Goal: Complete application form: Complete application form

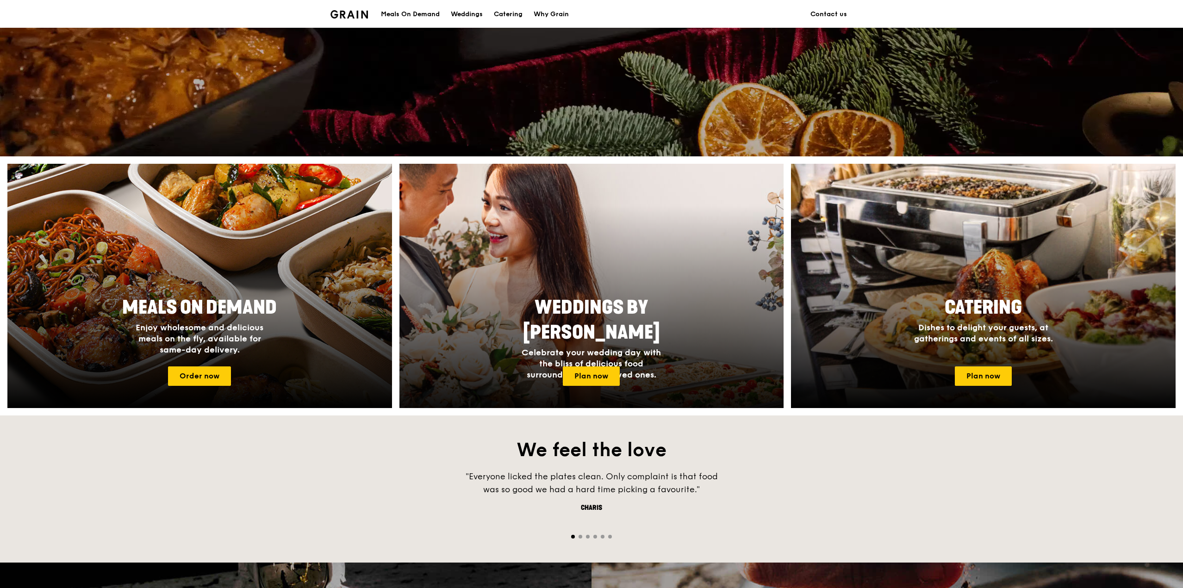
scroll to position [231, 0]
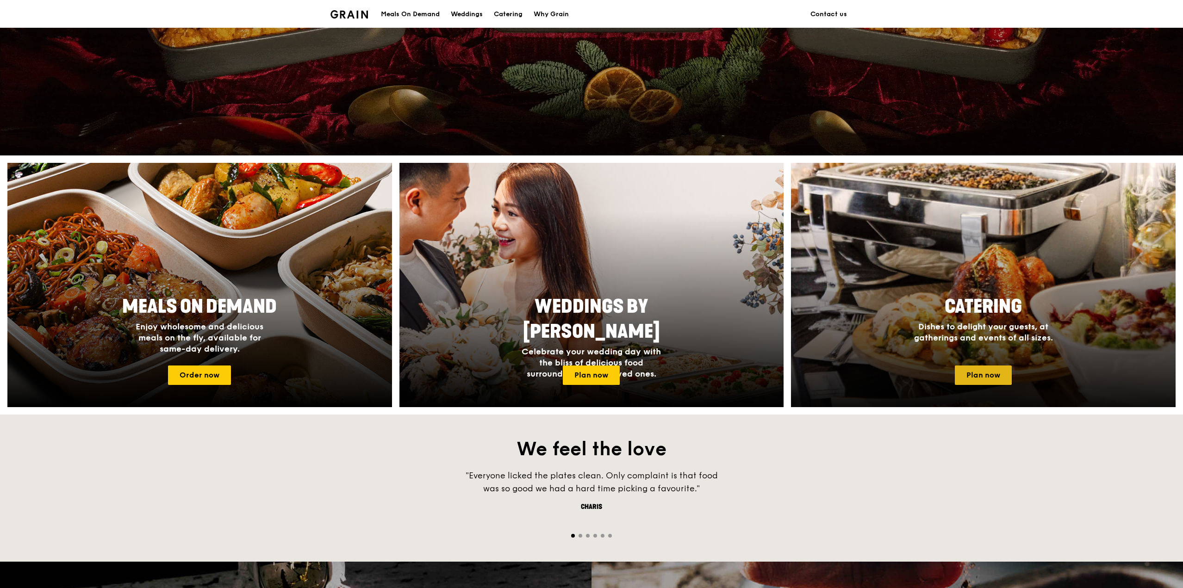
click at [971, 369] on link "Plan now" at bounding box center [983, 375] width 57 height 19
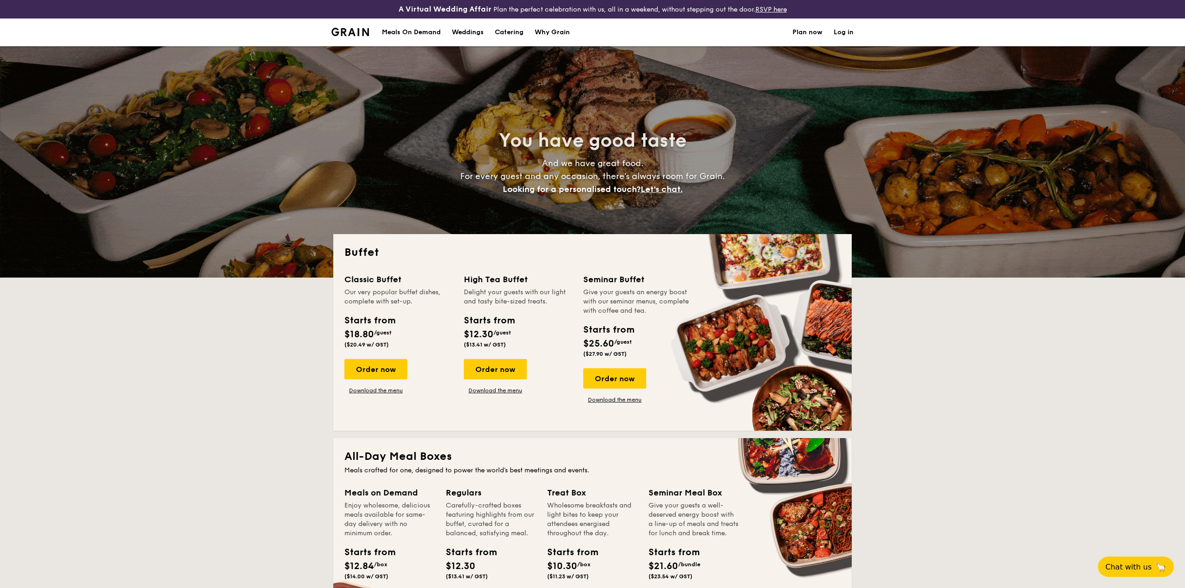
select select
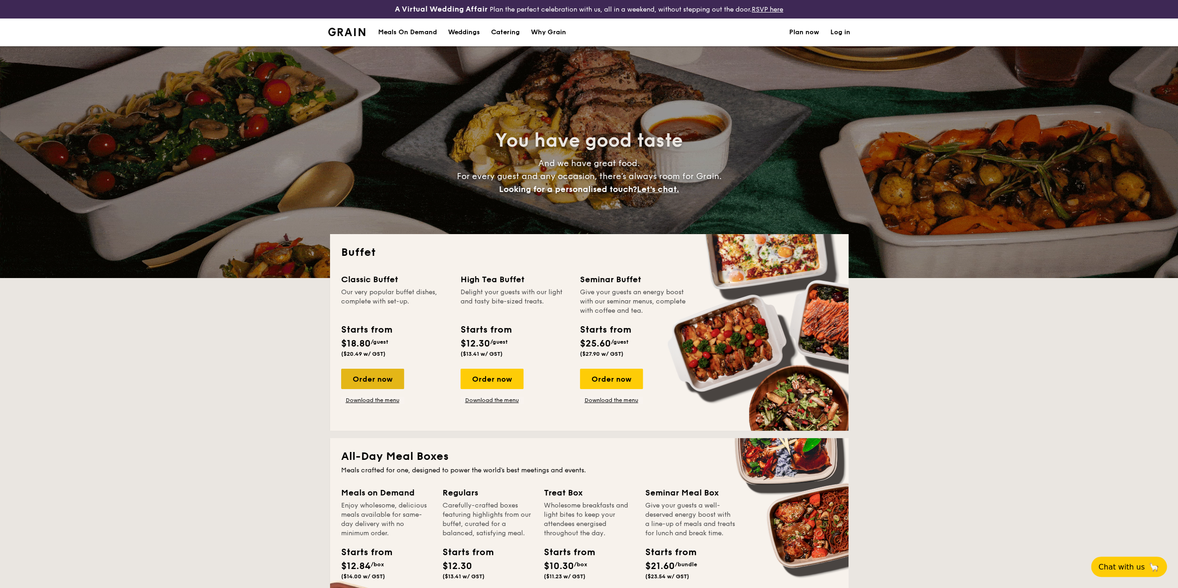
click at [385, 380] on div "Order now" at bounding box center [372, 379] width 63 height 20
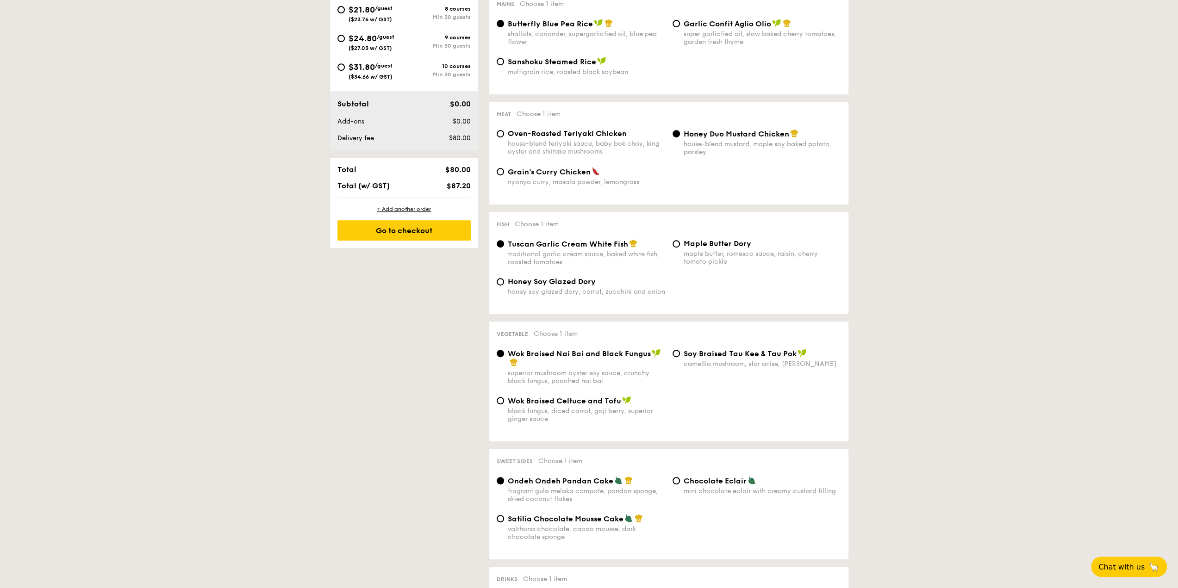
scroll to position [648, 0]
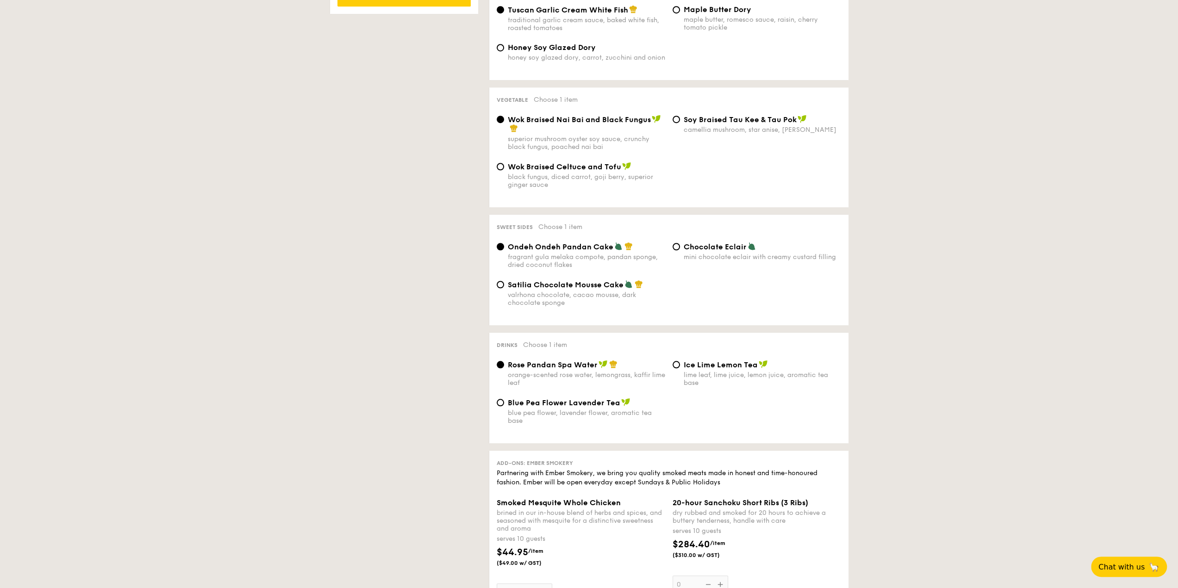
drag, startPoint x: 595, startPoint y: 314, endPoint x: 599, endPoint y: 312, distance: 5.0
select select
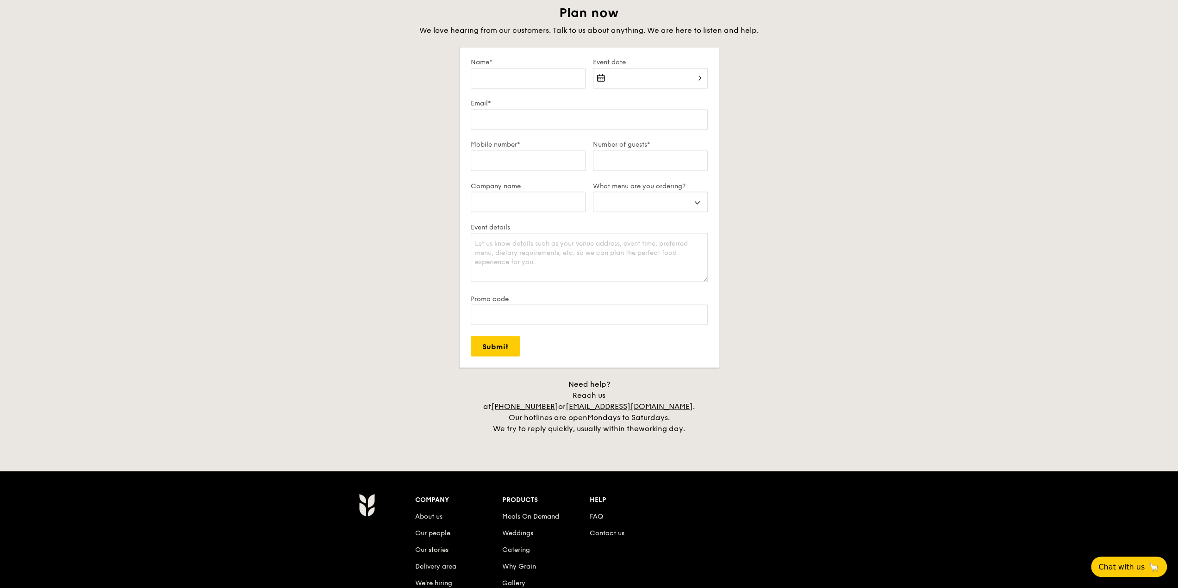
scroll to position [1435, 0]
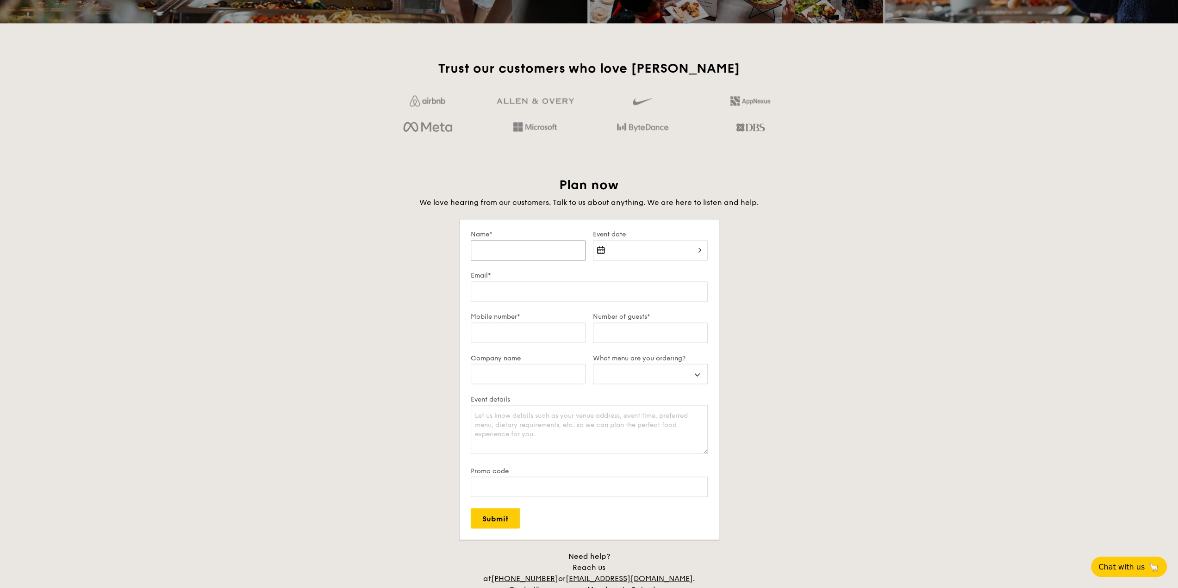
click at [556, 252] on input "Name*" at bounding box center [528, 250] width 115 height 20
type input "A"
select select
type input "Al"
select select
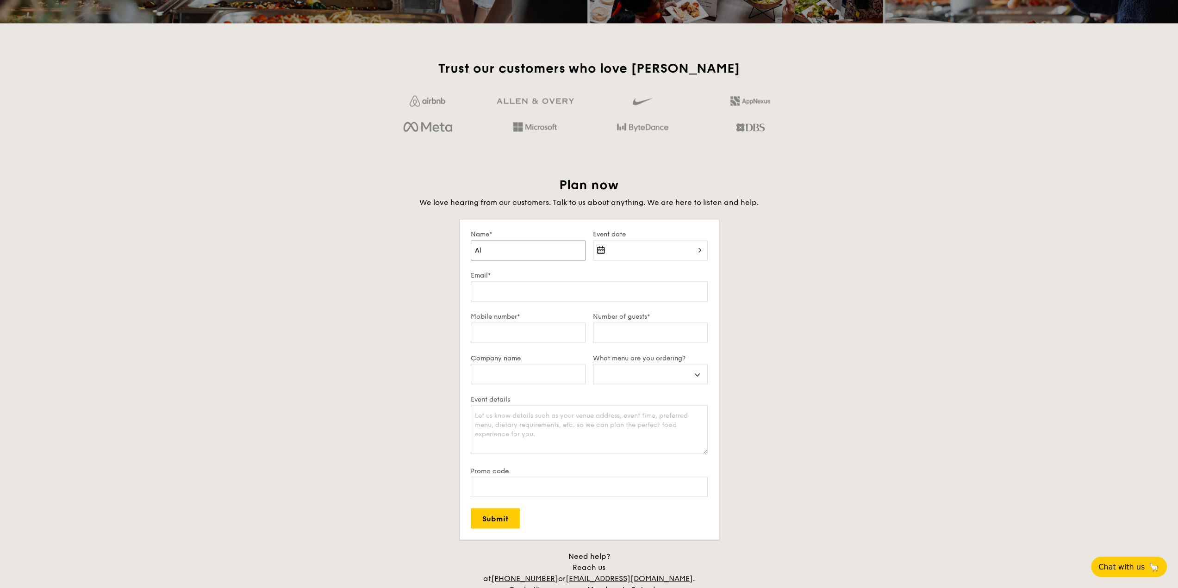
type input "All"
select select
type input "Alla"
select select
type input "Allan"
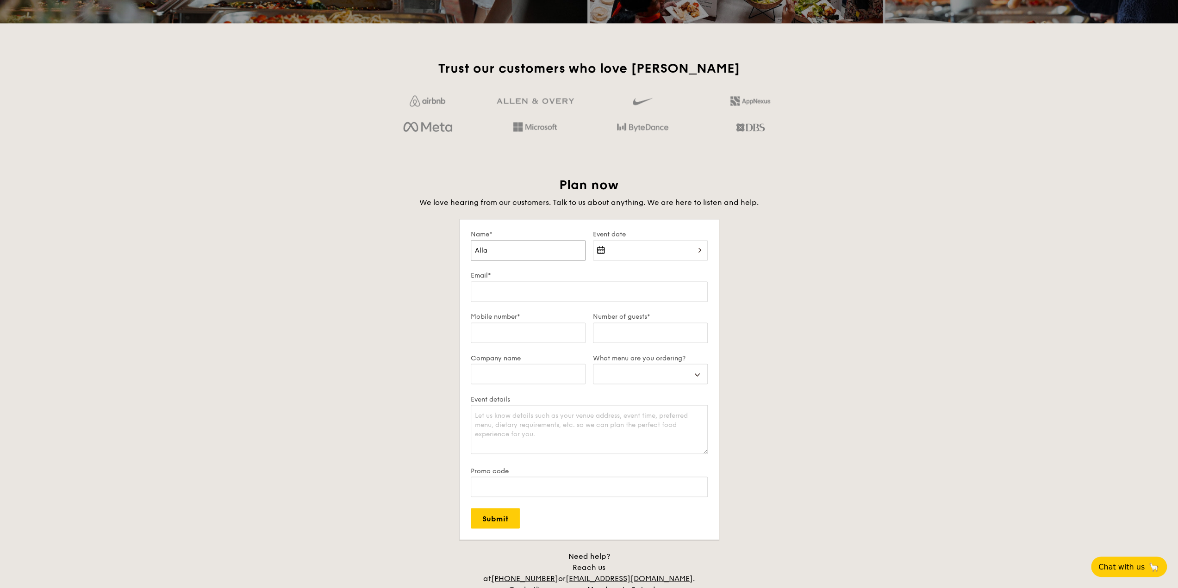
select select
type input "Allan"
select select
type input "Allan H"
select select
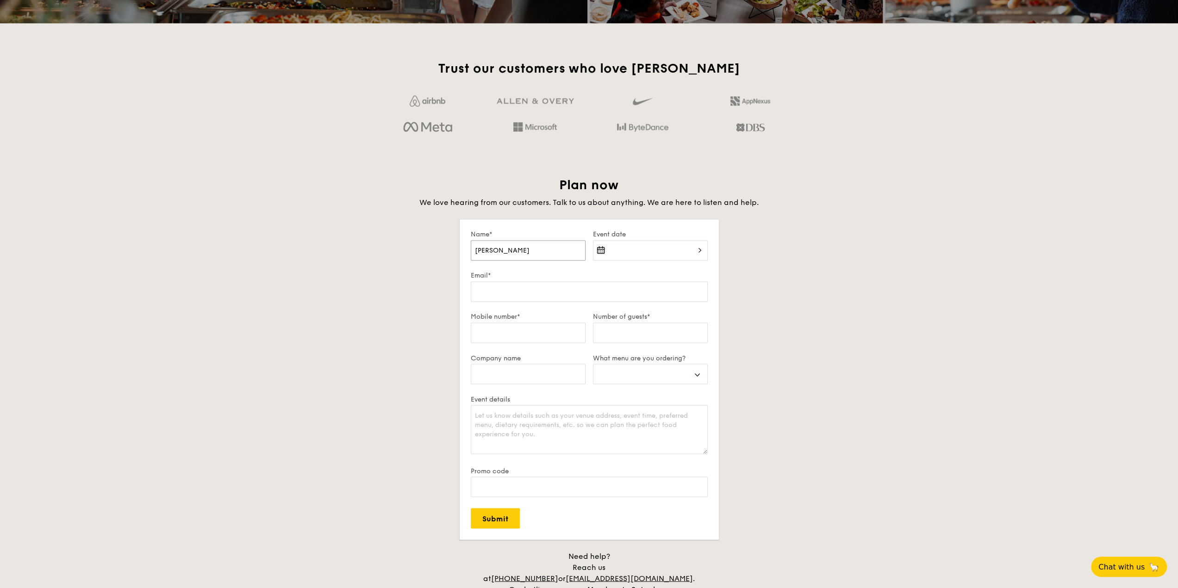
type input "Allan Ho"
select select
type input "Allan Hon"
select select
type input "Allan Hong"
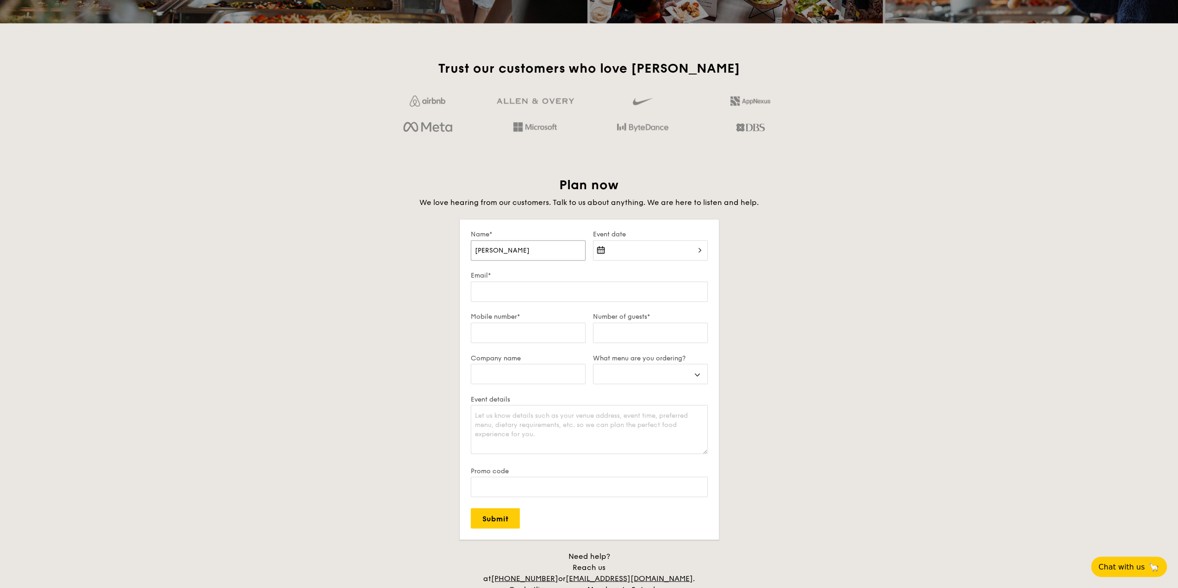
select select
type input "Allan Hong"
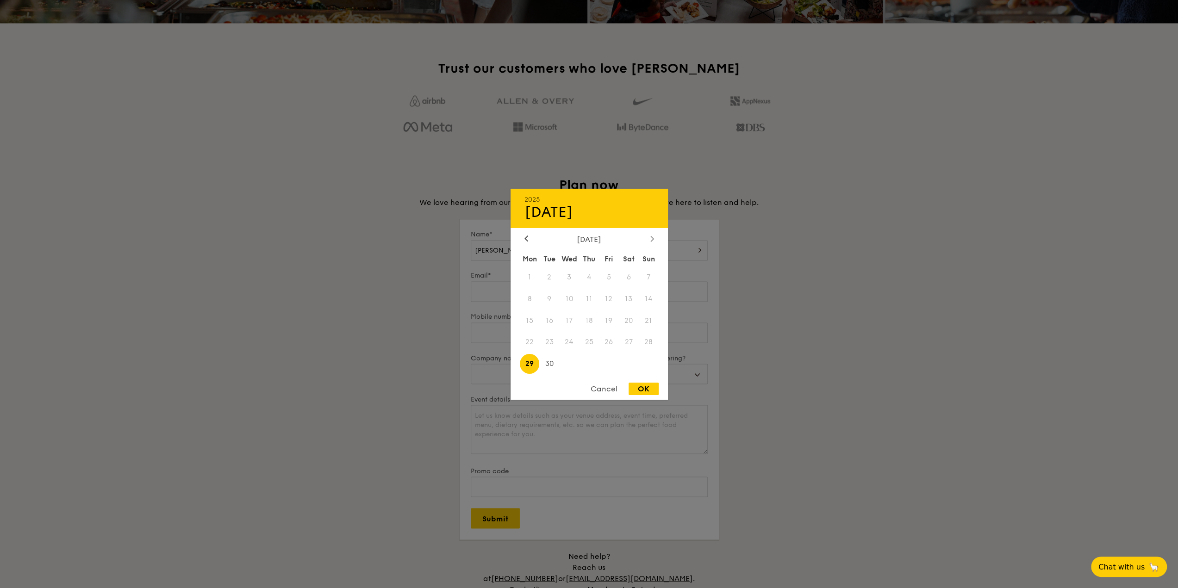
click at [649, 240] on div at bounding box center [652, 239] width 8 height 9
click at [609, 344] on span "24" at bounding box center [609, 342] width 20 height 20
click at [643, 387] on div "OK" at bounding box center [644, 389] width 30 height 12
type input "Oct 24, 2025"
select select
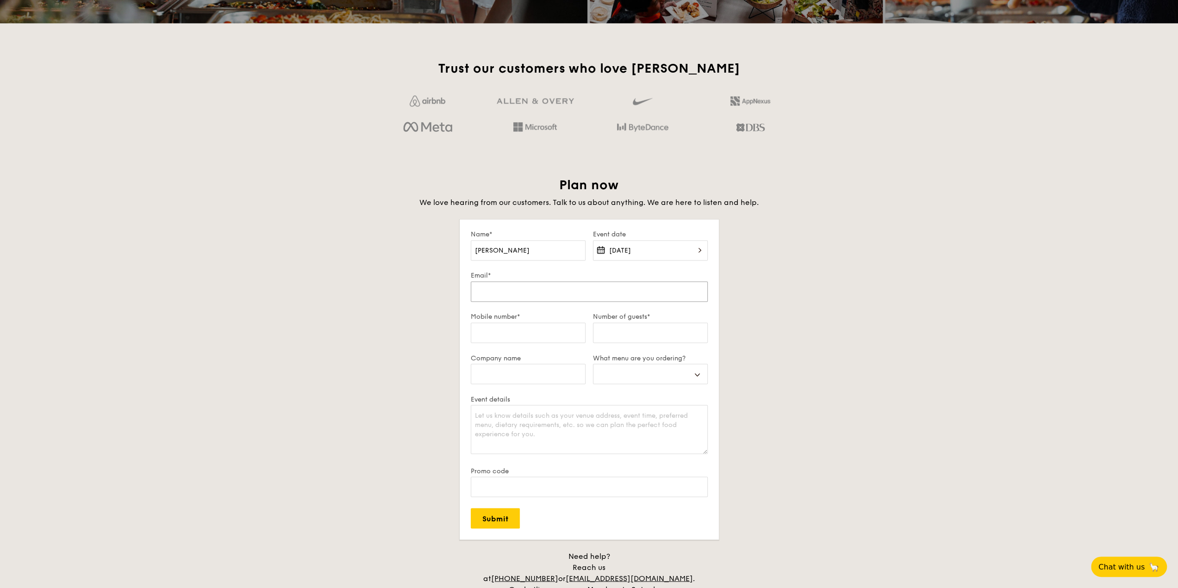
click at [549, 292] on input "Email*" at bounding box center [589, 291] width 237 height 20
type input "a"
select select
type input "al"
select select
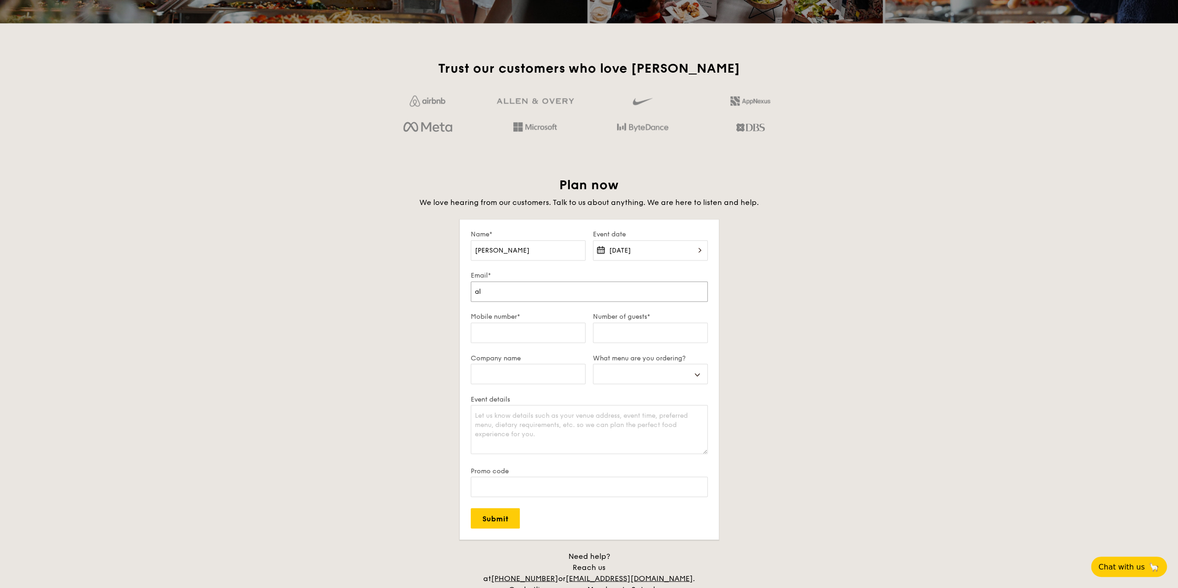
type input "all"
select select
type input "alla"
select select
type input "allan"
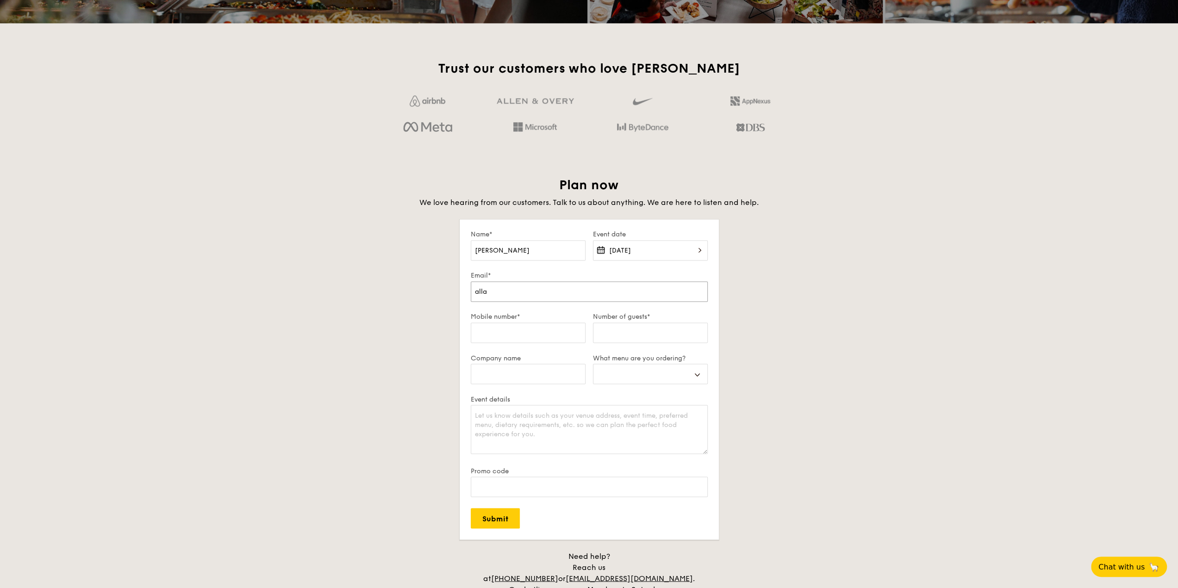
select select
type input "allan."
select select
type input "allan.h"
select select
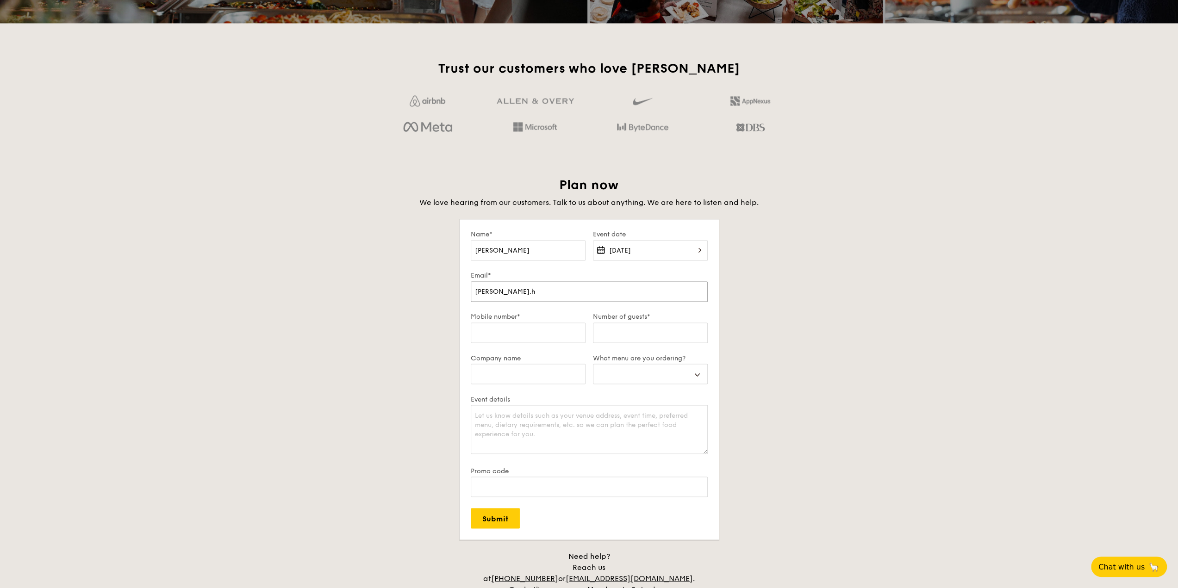
type input "allan.ho"
select select
type input "allan.hon"
select select
type input "allan.hong"
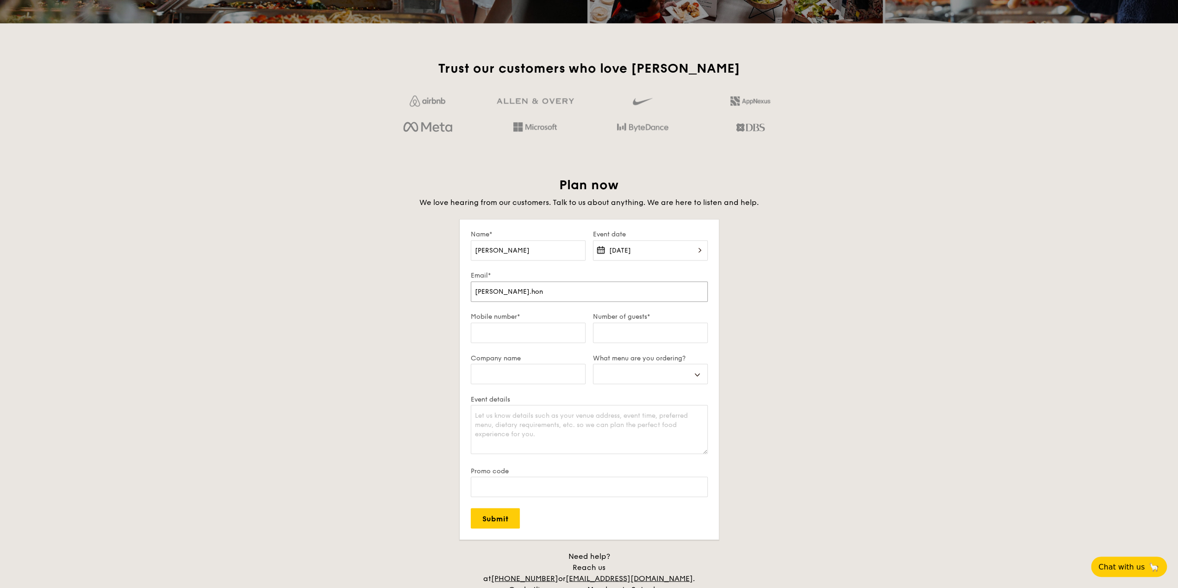
select select
type input "allan.hong8"
select select
type input "allan.hong82"
select select
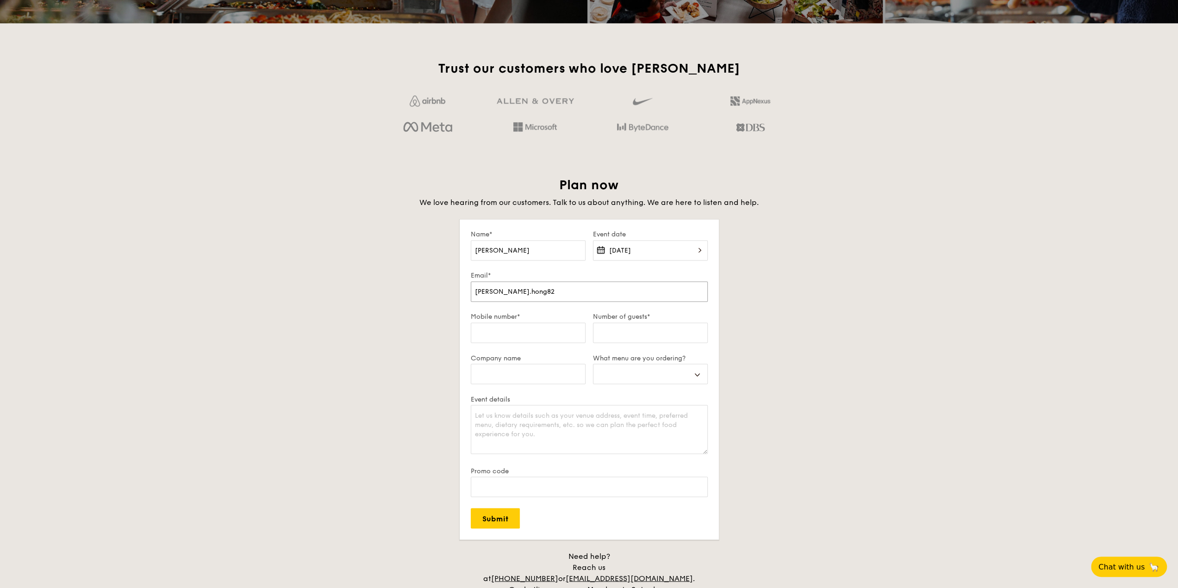
type input "allan.hong82@"
select select
type input "allan.hong82@g"
select select
type input "allan.hong82@gm"
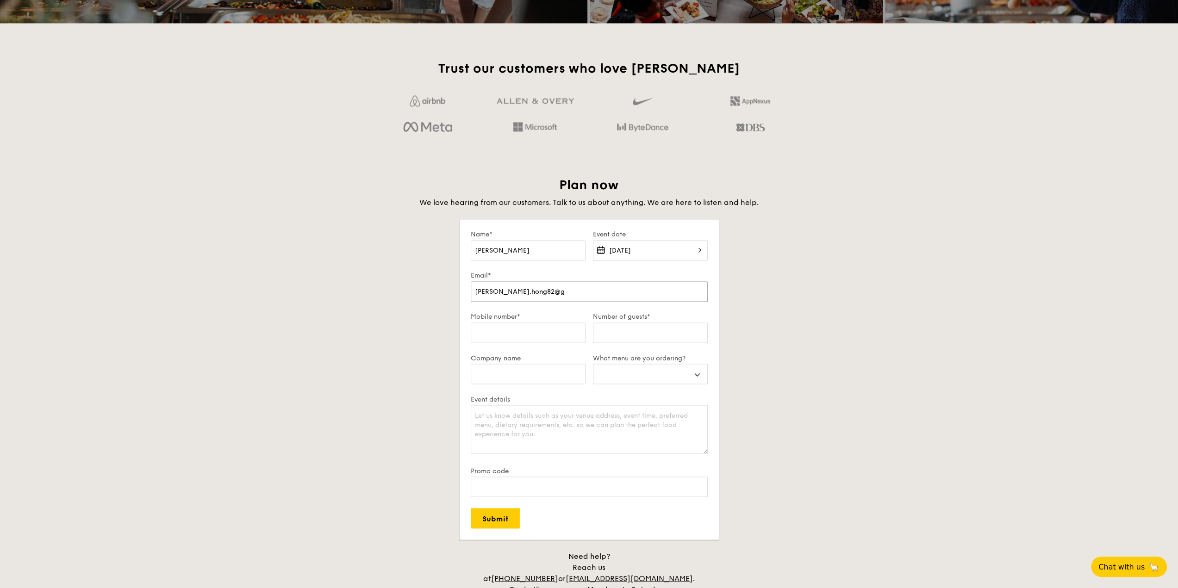
select select
type input "allan.hong82@gma"
select select
type input "allan.hong82@gmai"
select select
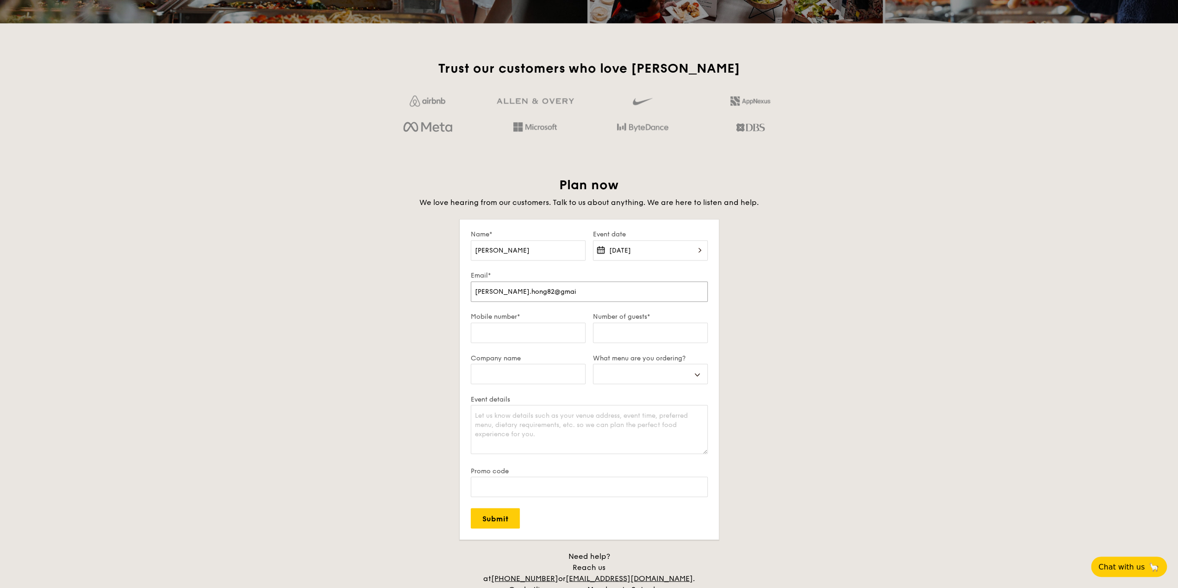
type input "allan.hong82@gmail"
select select
type input "allan.hong82@gmail."
select select
type input "allan.hong82@gmail.c"
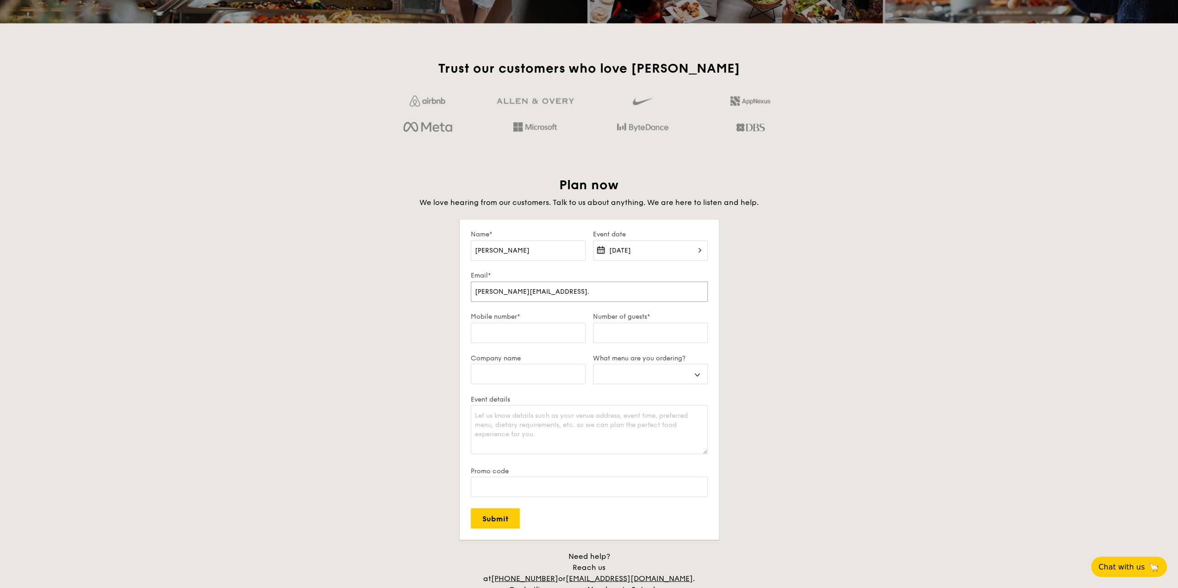
select select
type input "allan.hong82@gmail.co"
select select
type input "allan.hong82@gmail.com"
select select
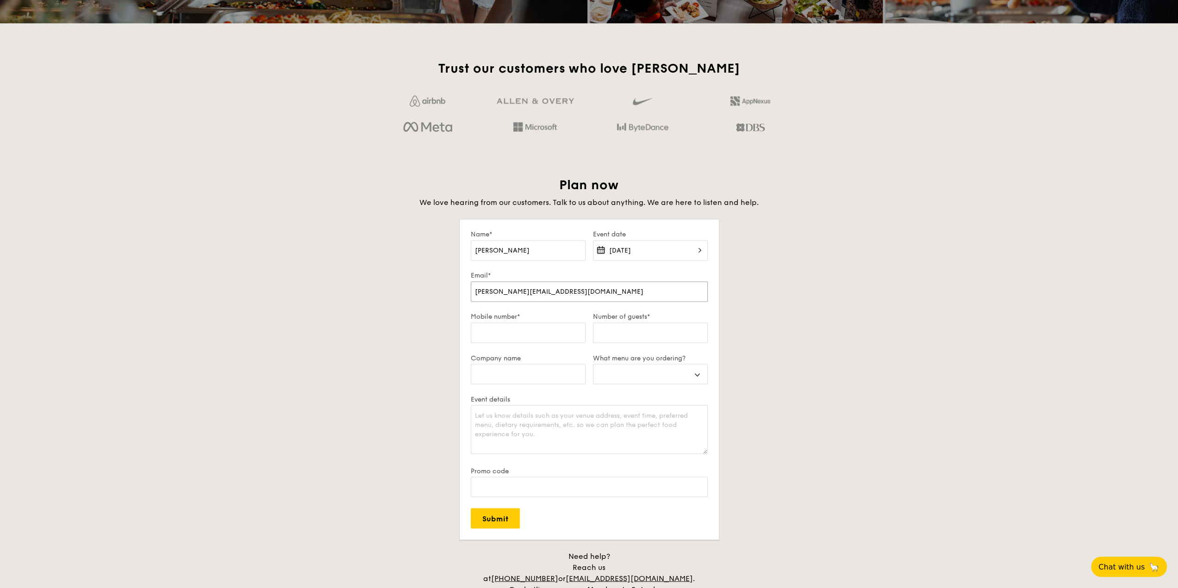
type input "allan.hong82@gmail.com"
type input "9"
select select
type input "90"
select select
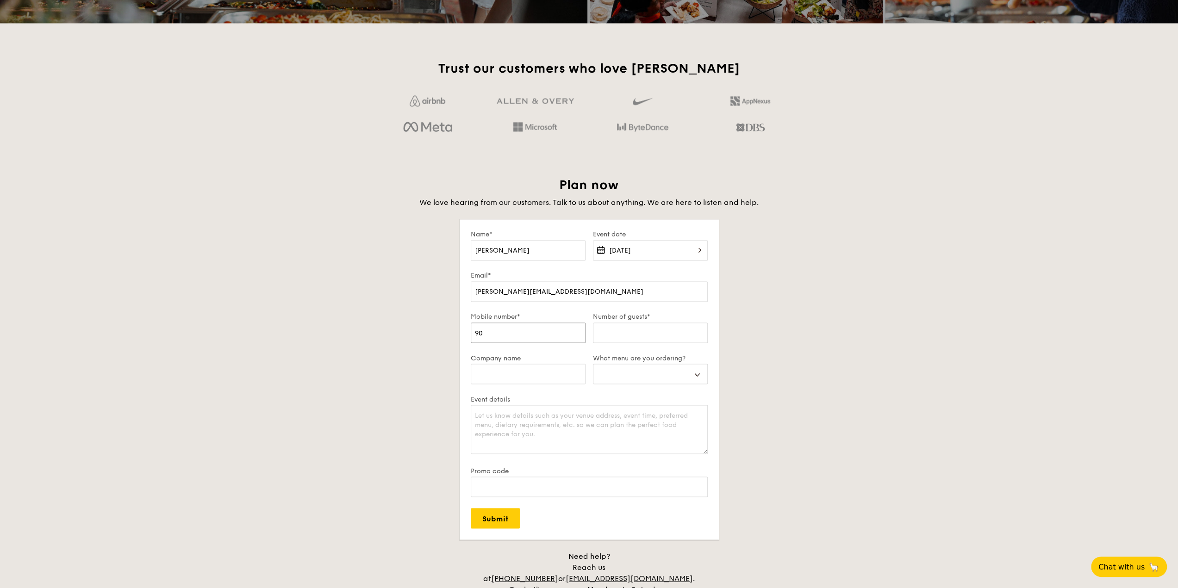
type input "902"
select select
type input "9025"
select select
type input "90255"
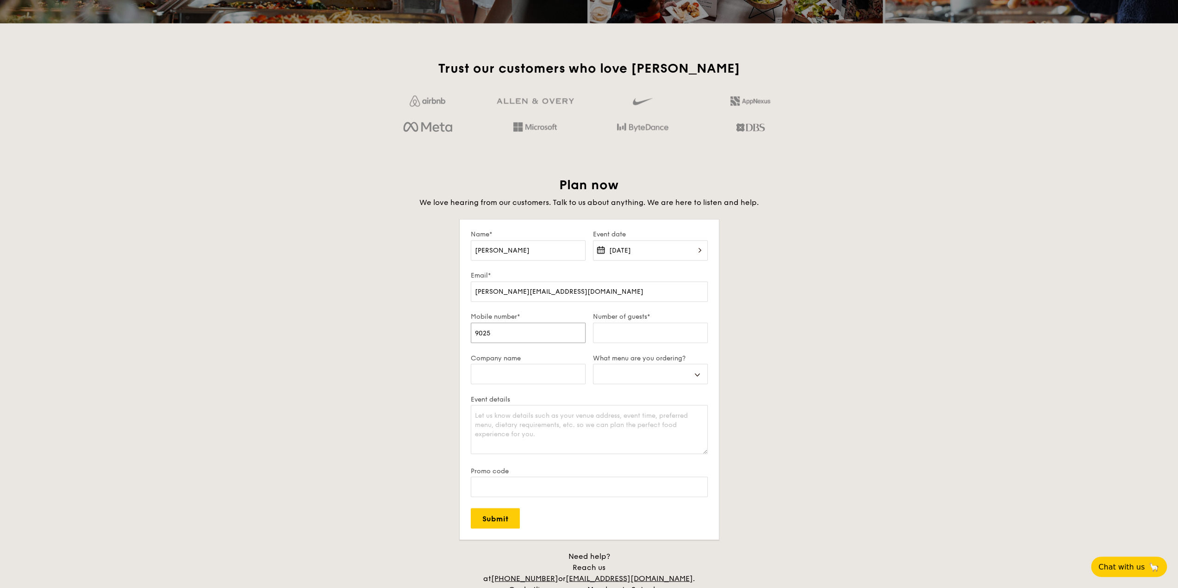
select select
type input "902556"
select select
type input "9025567"
select select
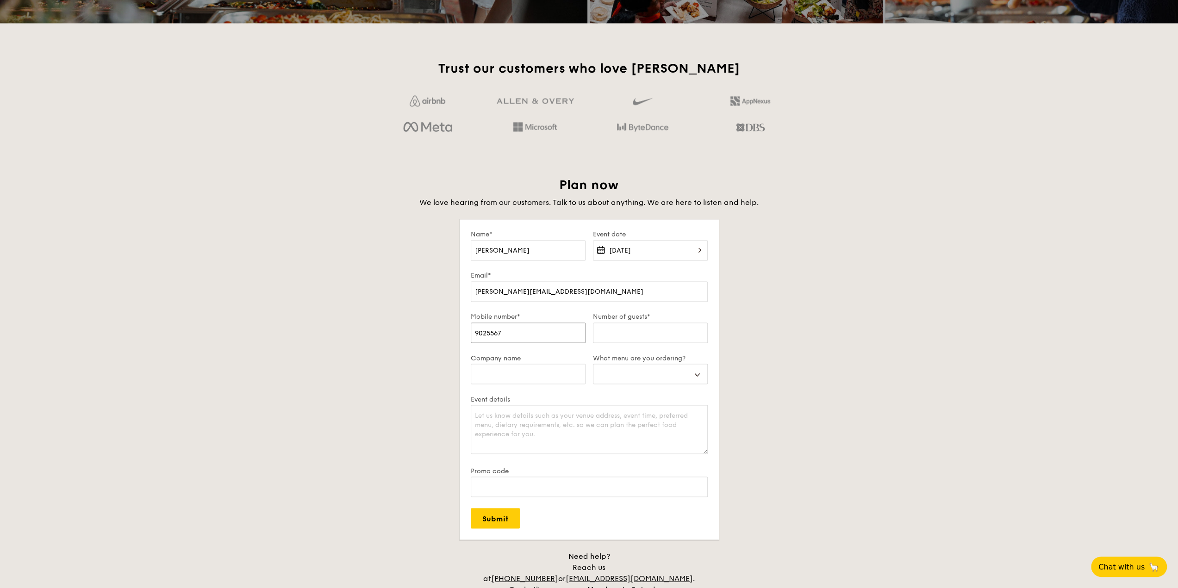
type input "90255678"
select select
type input "90255678"
type input "3"
select select
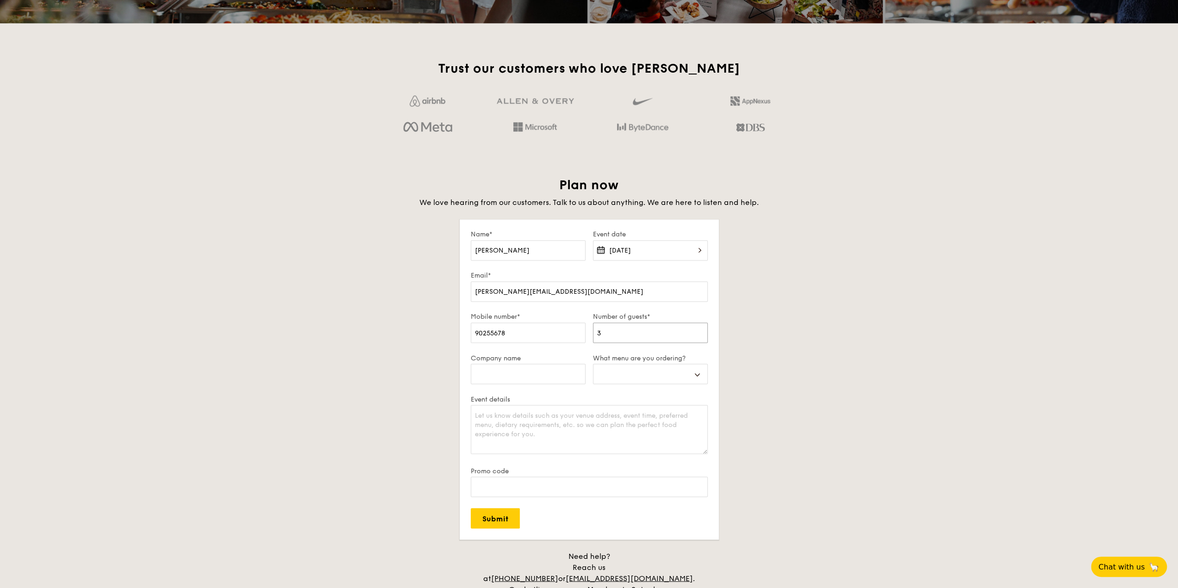
type input "30"
select select
type input "30"
click at [654, 372] on select "Buffet Mini Buffet High Tea Canapés Meal Boxes Wedding" at bounding box center [650, 374] width 115 height 20
select select "buffet"
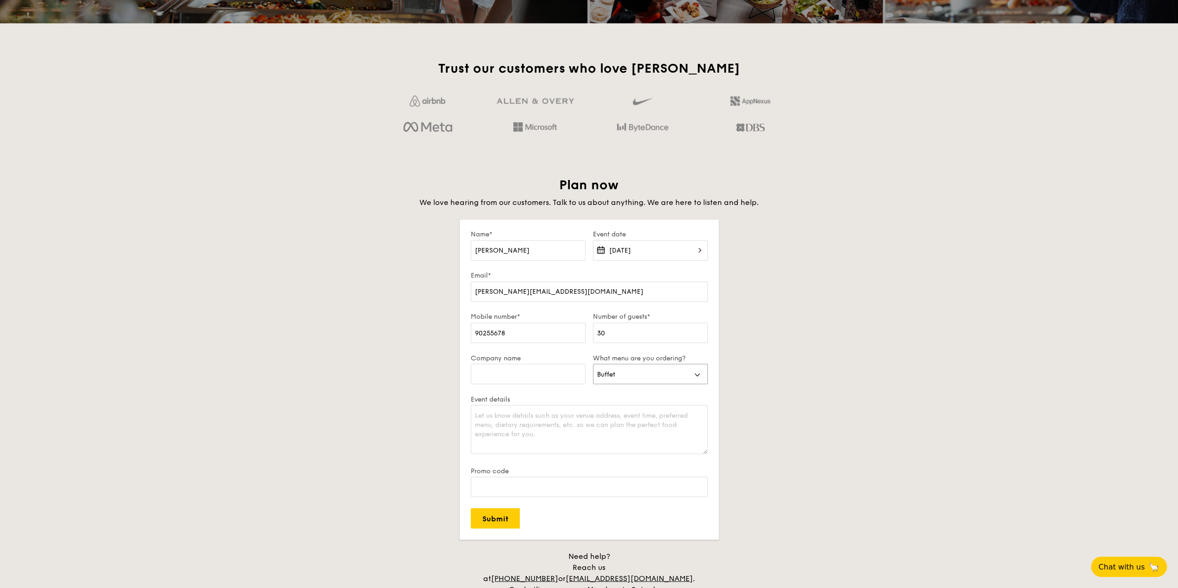
click at [593, 364] on select "Buffet Mini Buffet High Tea Canapés Meal Boxes Wedding" at bounding box center [650, 374] width 115 height 20
click at [543, 426] on textarea "Event details" at bounding box center [589, 429] width 237 height 49
type textarea "its for a house warming. can i know what the full setup includes? do you provid…"
click at [508, 516] on input "Submit" at bounding box center [495, 518] width 49 height 20
select select
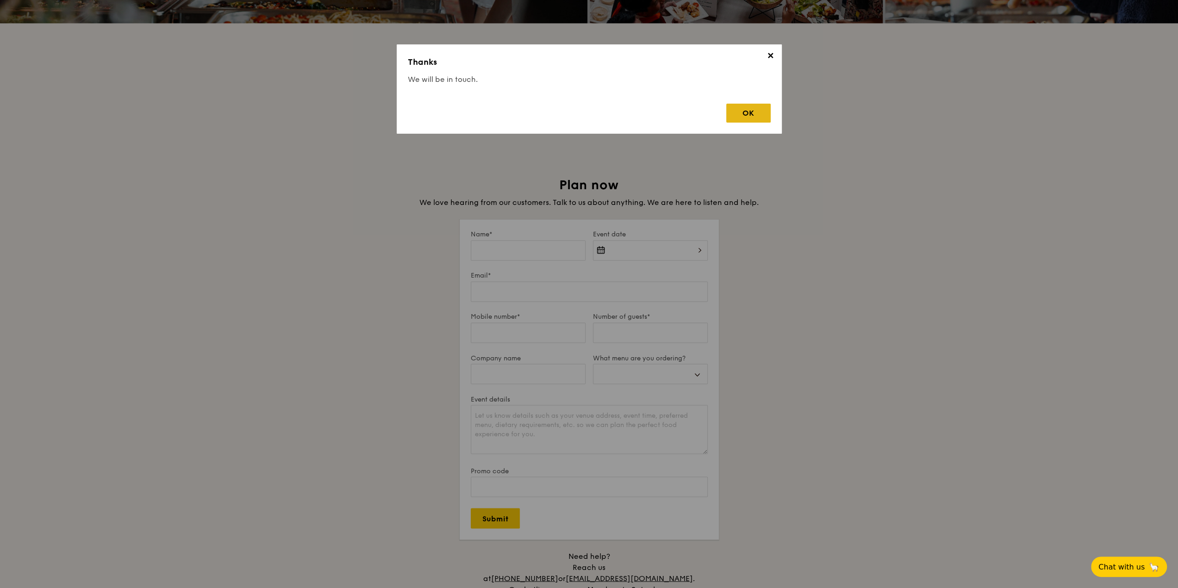
click at [755, 112] on div "OK" at bounding box center [748, 113] width 44 height 19
